Goal: Use online tool/utility: Use online tool/utility

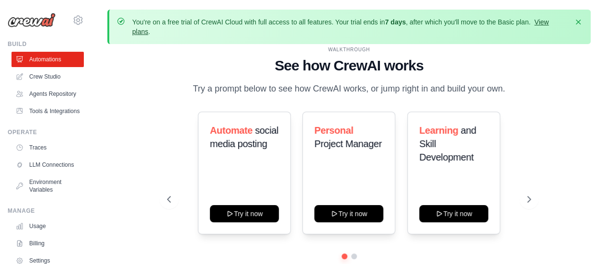
click at [544, 21] on link "View plans" at bounding box center [340, 26] width 416 height 17
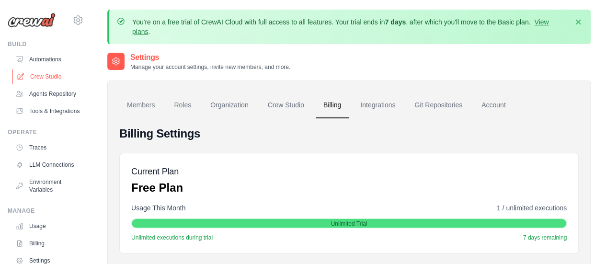
click at [45, 80] on link "Crew Studio" at bounding box center [48, 76] width 72 height 15
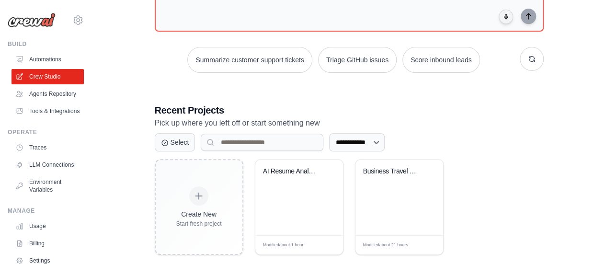
scroll to position [163, 0]
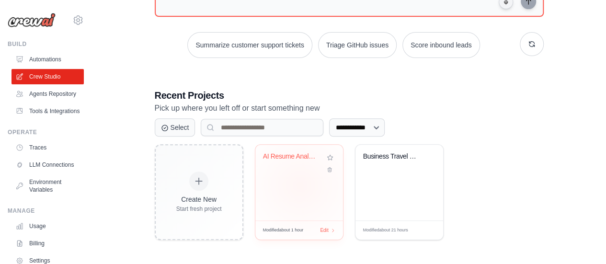
click at [300, 185] on div "AI Resume Analyzer Crew" at bounding box center [299, 183] width 88 height 76
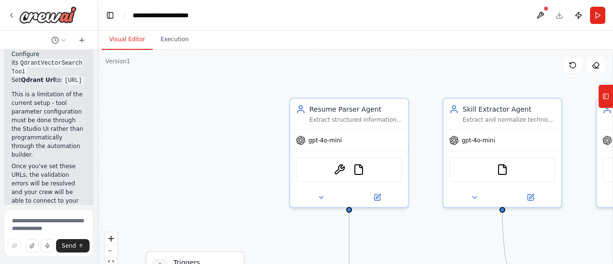
scroll to position [5908, 0]
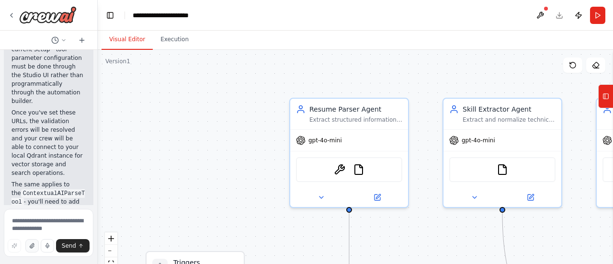
click at [32, 248] on icon "button" at bounding box center [32, 246] width 6 height 6
